Goal: Transaction & Acquisition: Book appointment/travel/reservation

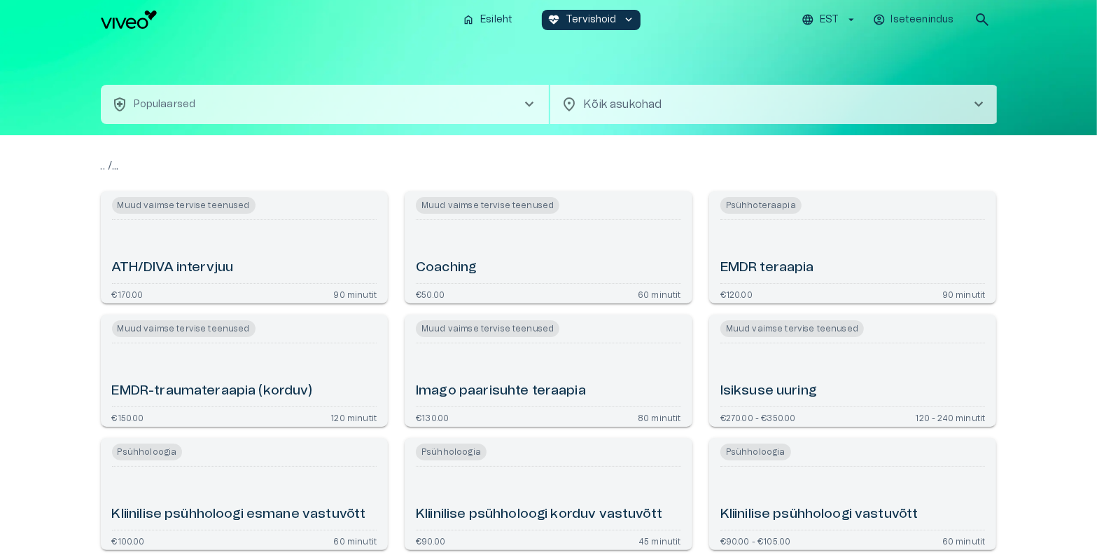
click at [374, 118] on button "health_and_safety Populaarsed chevron_right" at bounding box center [325, 104] width 448 height 39
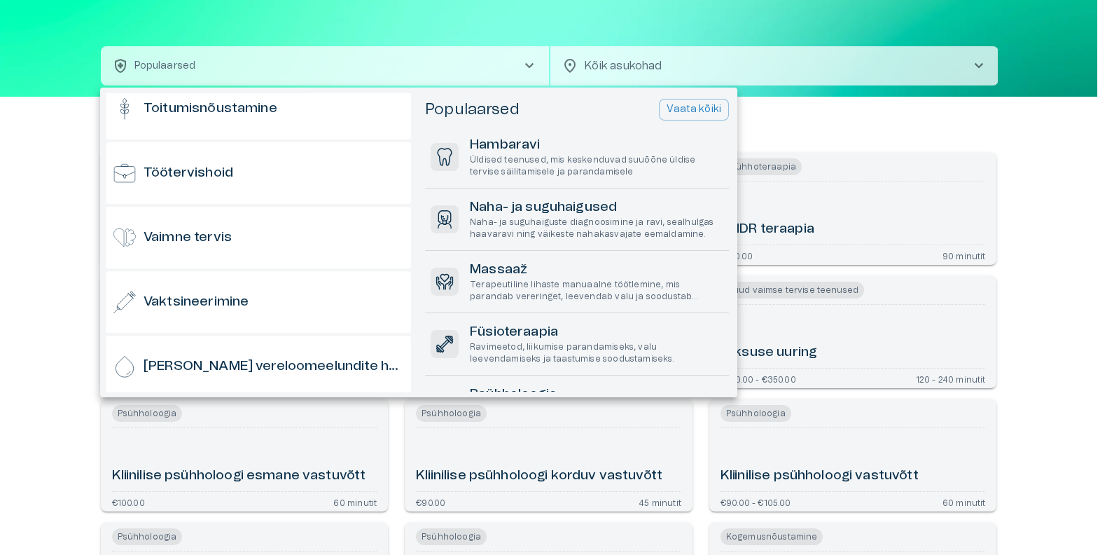
scroll to position [1380, 0]
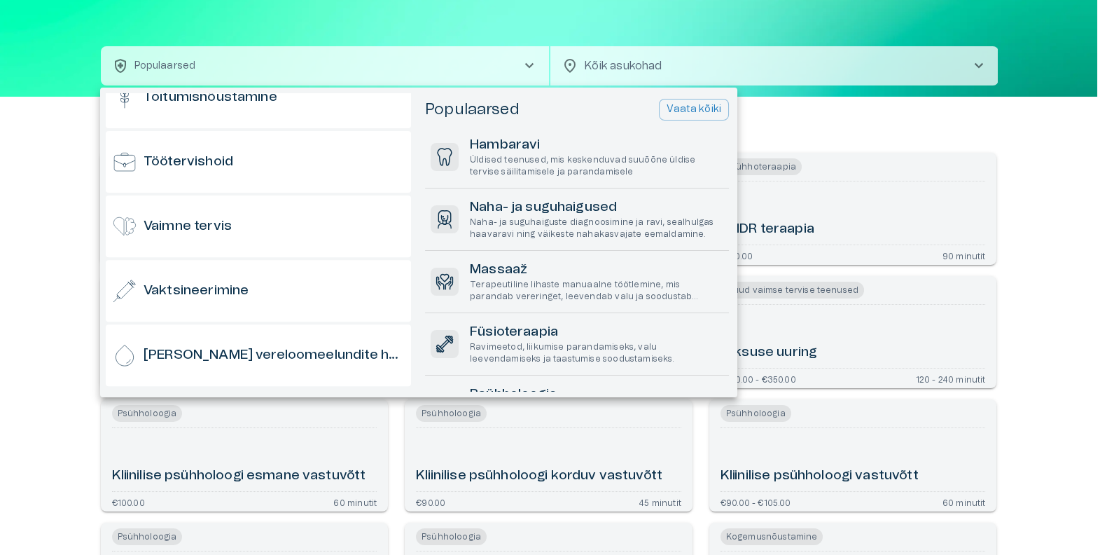
click at [293, 233] on div "Vaimne tervis" at bounding box center [258, 226] width 305 height 62
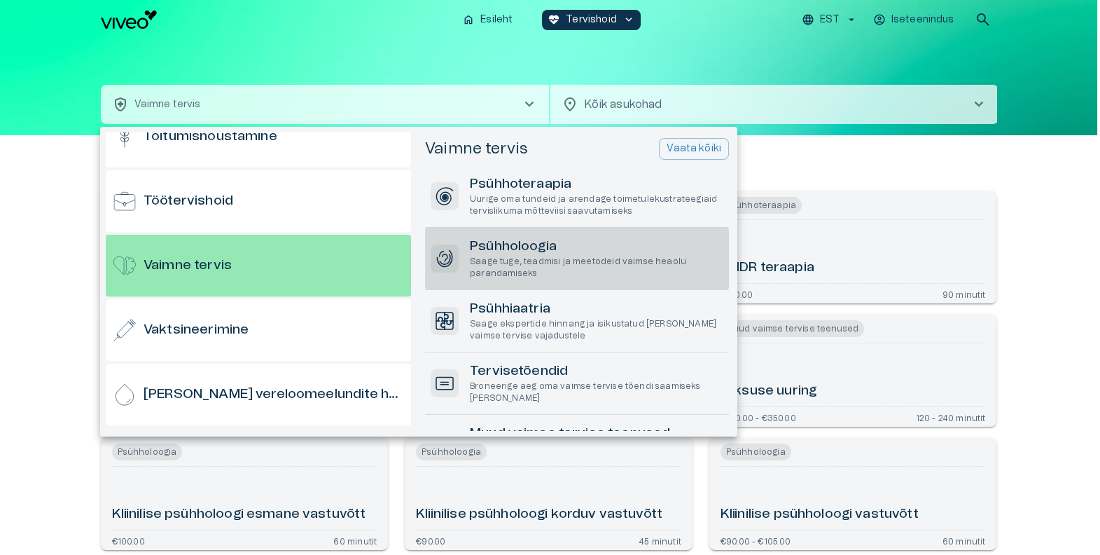
click at [546, 261] on p "Saage tuge, teadmisi ja meetodeid vaimse heaolu parandamiseks" at bounding box center [597, 268] width 254 height 24
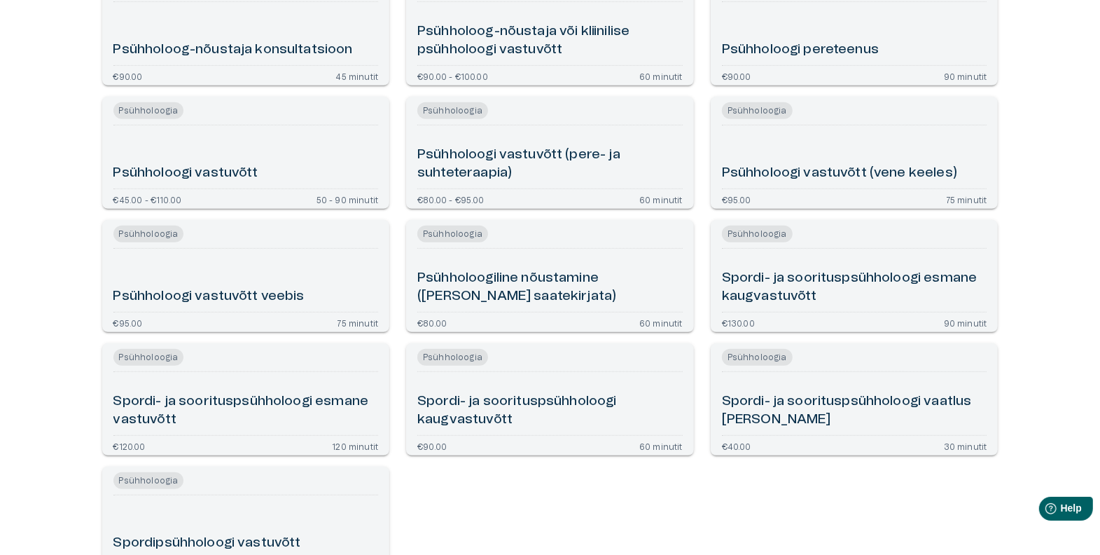
scroll to position [466, 0]
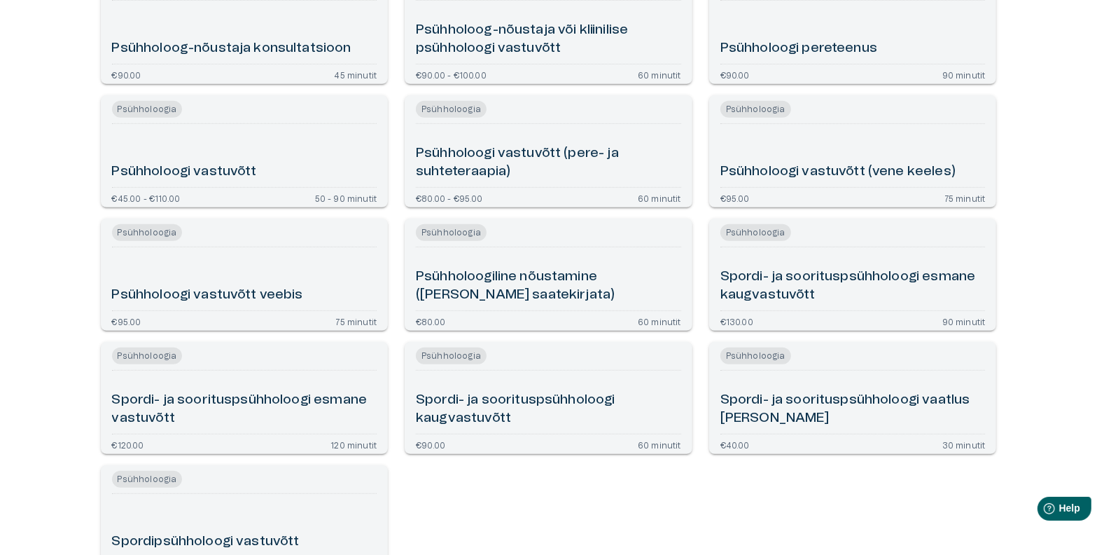
click at [284, 172] on div "Psühholoogi vastuvõtt" at bounding box center [244, 156] width 265 height 52
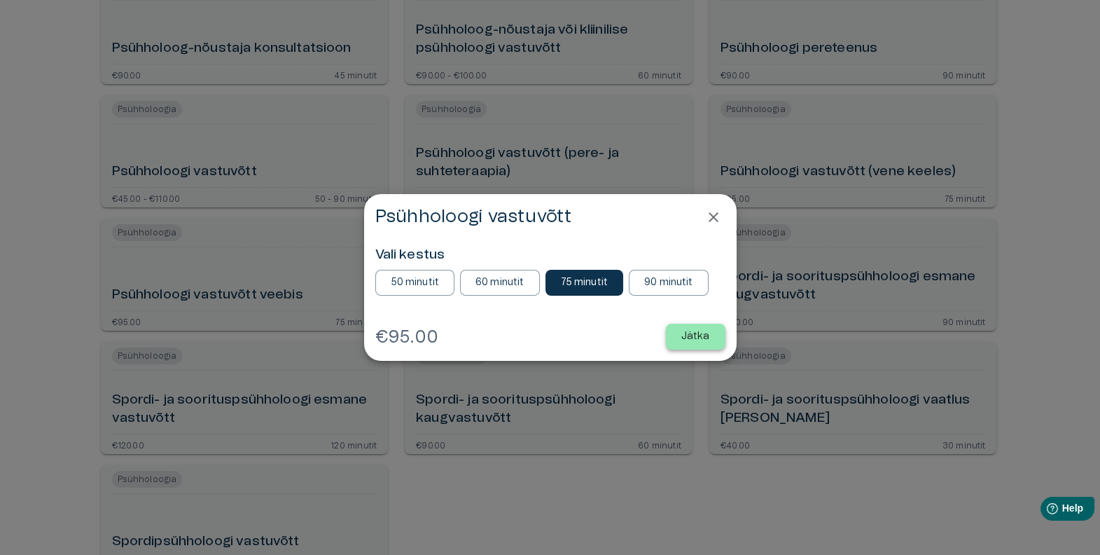
click at [697, 344] on button "Jätka" at bounding box center [696, 337] width 60 height 26
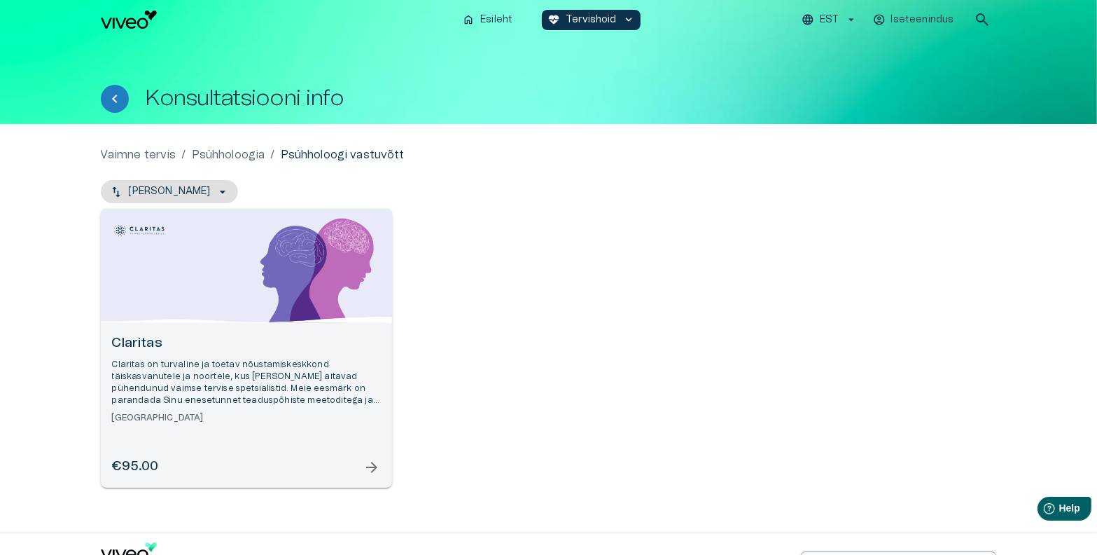
click at [319, 349] on h6 "Claritas" at bounding box center [246, 343] width 269 height 19
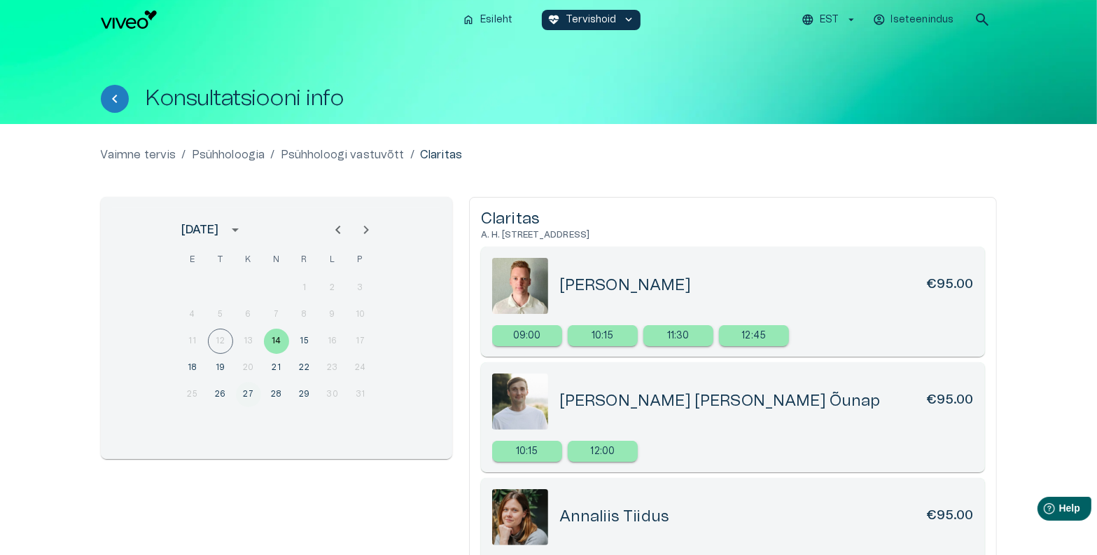
click at [256, 391] on button "27" at bounding box center [248, 394] width 25 height 25
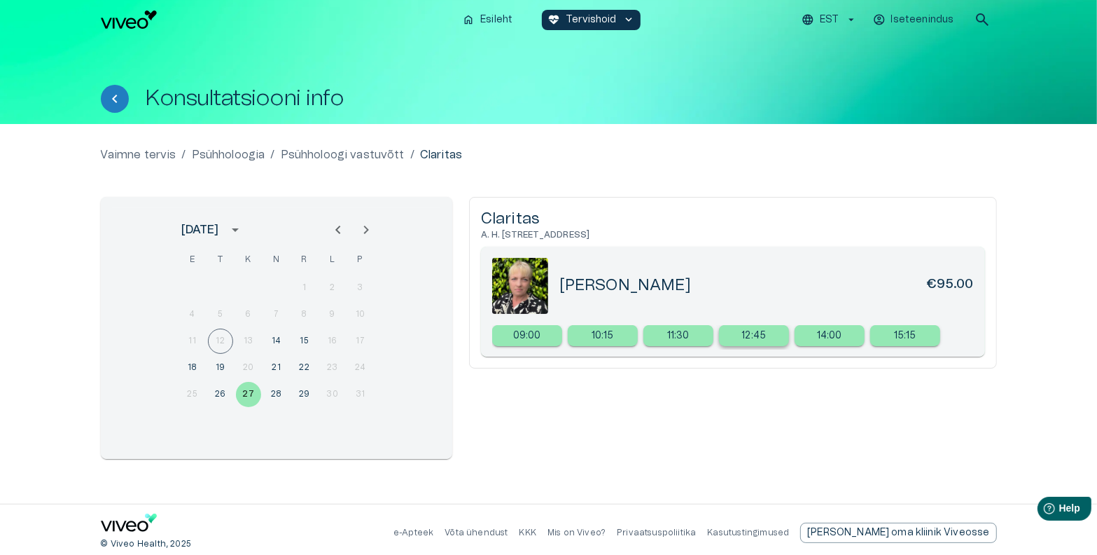
click at [761, 338] on p "12:45" at bounding box center [754, 335] width 25 height 15
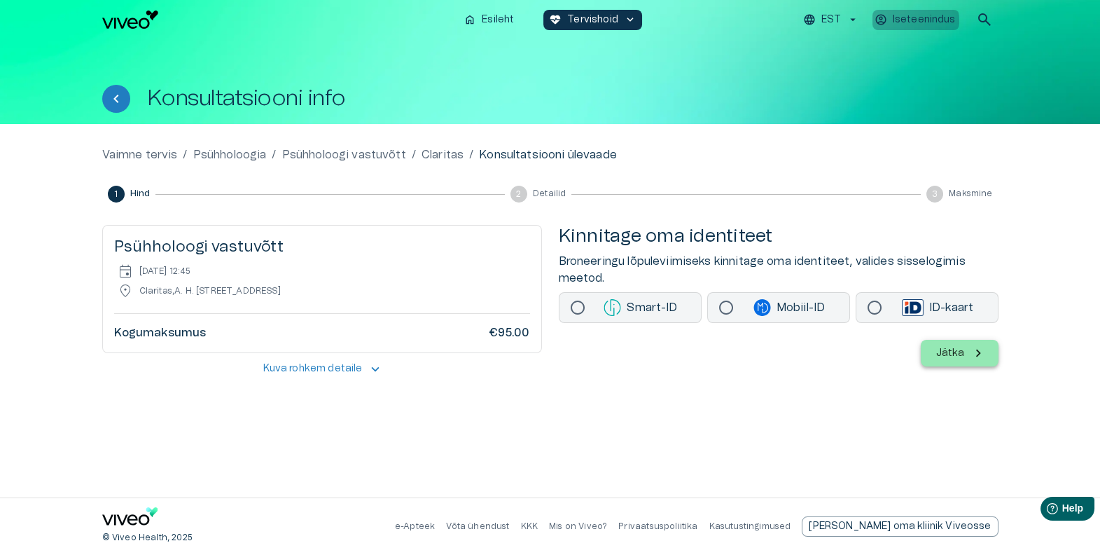
click at [906, 20] on p "Iseteenindus" at bounding box center [924, 20] width 63 height 15
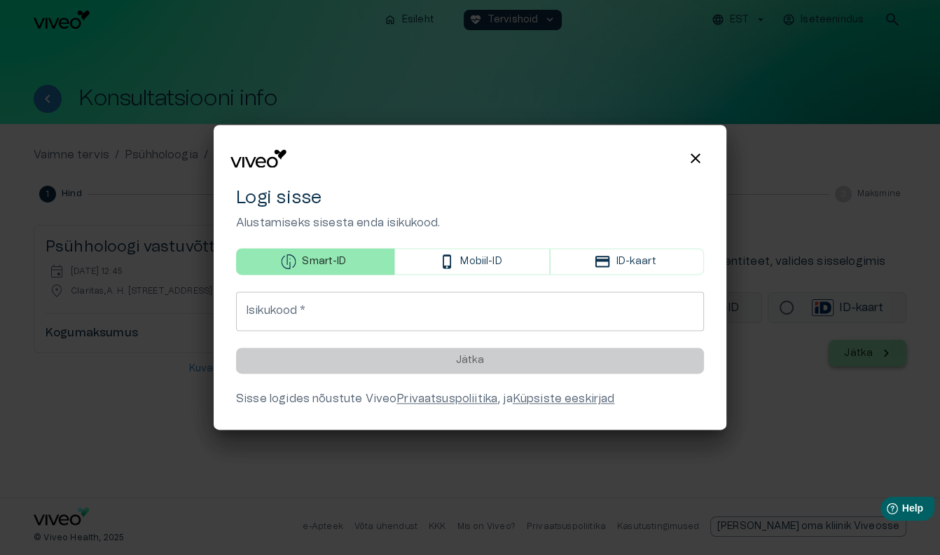
click at [546, 189] on h4 "Logi sisse" at bounding box center [470, 197] width 468 height 22
